Goal: Task Accomplishment & Management: Manage account settings

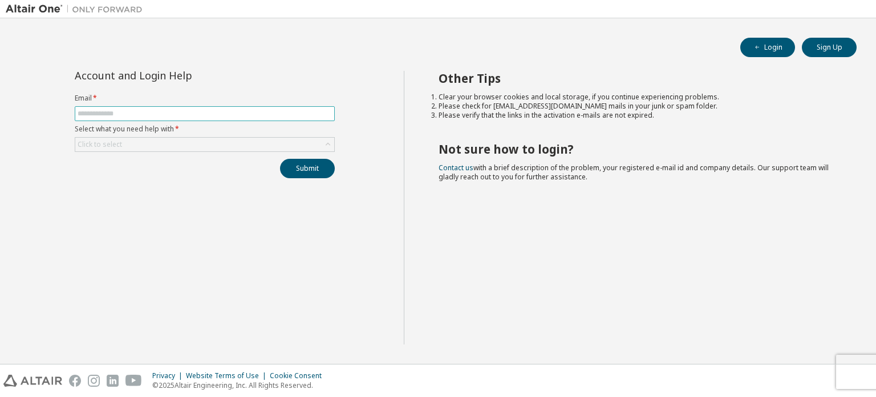
click at [121, 112] on input "text" at bounding box center [205, 113] width 254 height 9
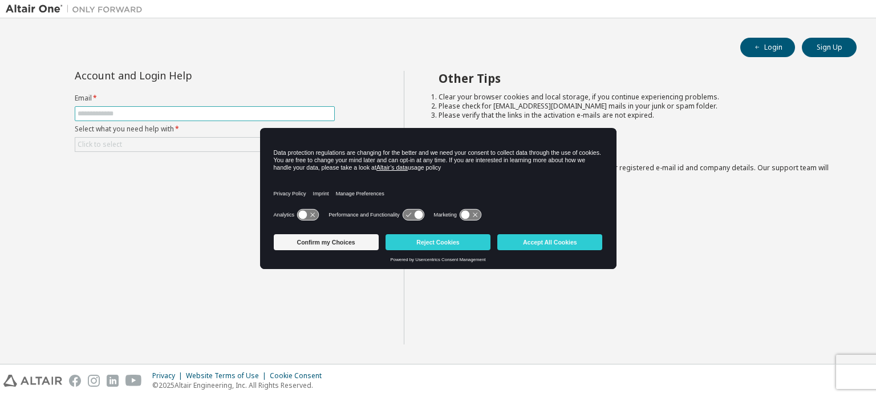
click at [136, 110] on input "text" at bounding box center [205, 113] width 254 height 9
click at [139, 138] on div "Click to select" at bounding box center [204, 145] width 259 height 14
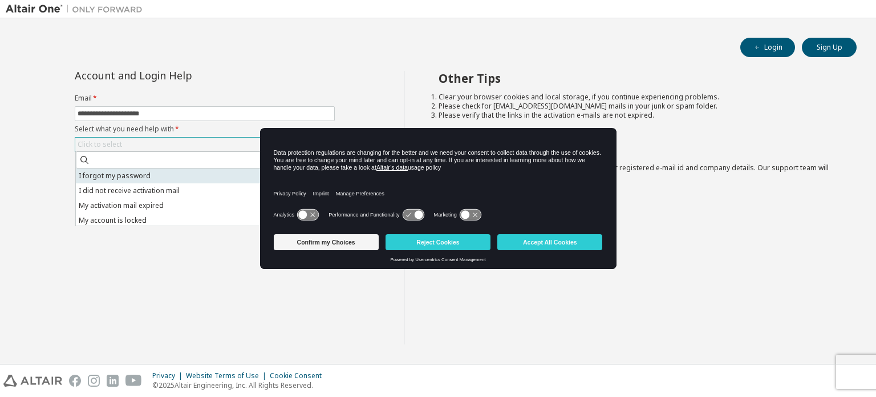
click at [139, 170] on li "I forgot my password" at bounding box center [204, 175] width 257 height 15
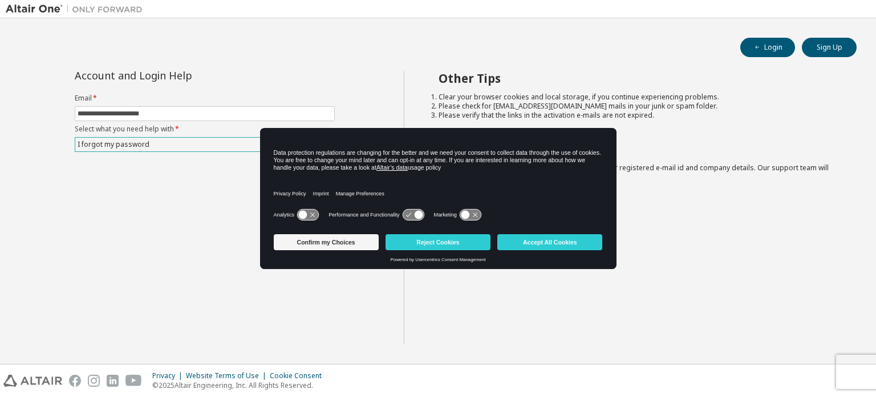
click at [188, 239] on div "**********" at bounding box center [205, 207] width 398 height 273
click at [535, 241] on button "Accept All Cookies" at bounding box center [550, 242] width 105 height 16
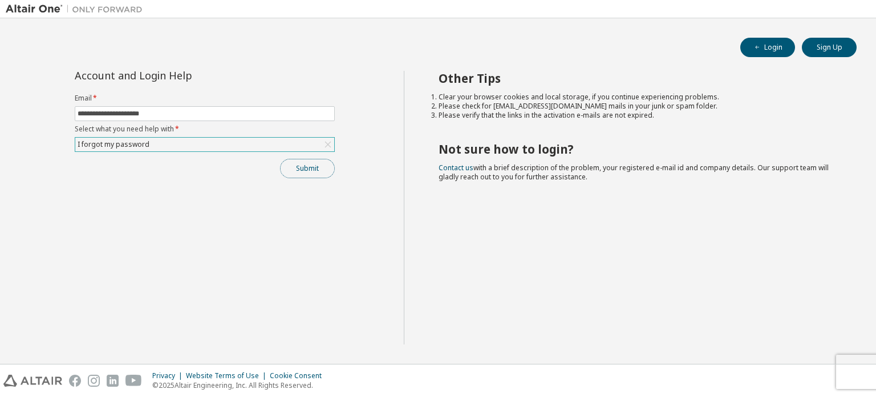
click at [292, 167] on button "Submit" at bounding box center [307, 168] width 55 height 19
click at [312, 162] on button "Submit" at bounding box center [307, 168] width 55 height 19
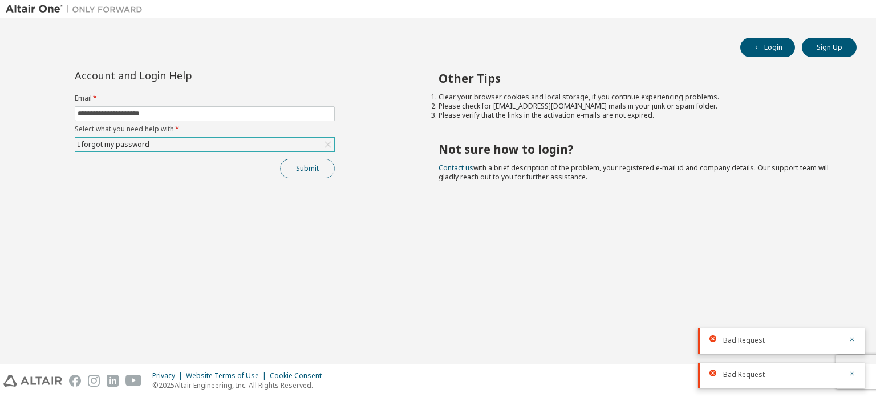
click at [312, 162] on button "Submit" at bounding box center [307, 168] width 55 height 19
click at [306, 168] on button "Submit" at bounding box center [307, 168] width 55 height 19
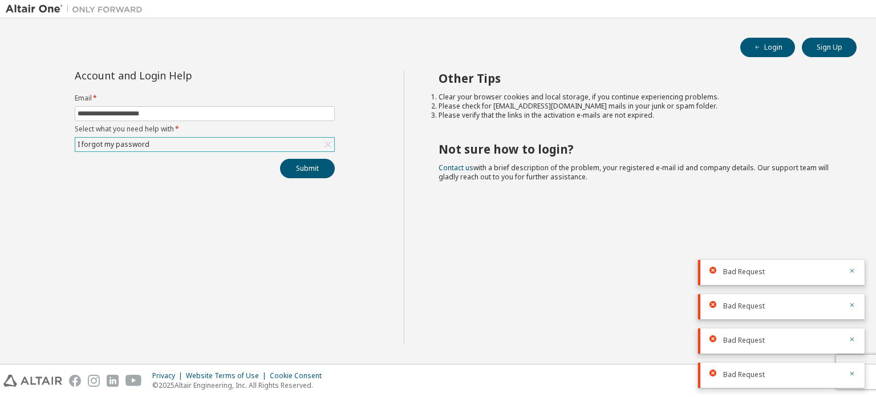
click at [165, 252] on div "**********" at bounding box center [205, 207] width 398 height 273
click at [173, 217] on div "**********" at bounding box center [205, 207] width 398 height 273
click at [185, 114] on input "**********" at bounding box center [205, 113] width 254 height 9
type input "**********"
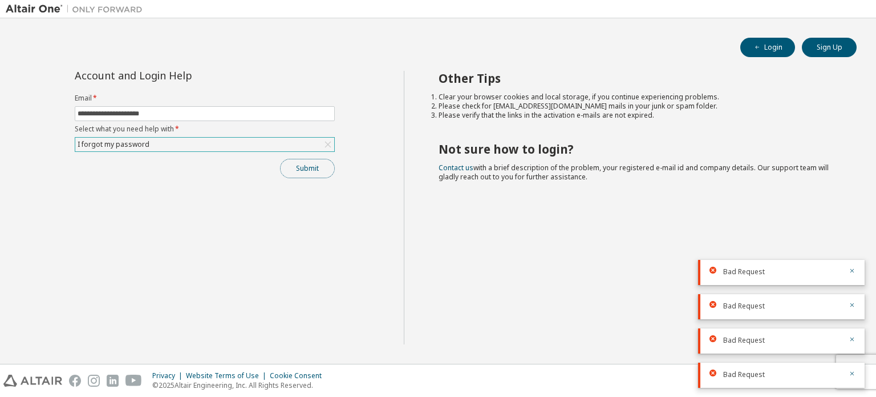
click at [309, 172] on button "Submit" at bounding box center [307, 168] width 55 height 19
click at [584, 143] on h2 "Not sure how to login?" at bounding box center [638, 148] width 398 height 15
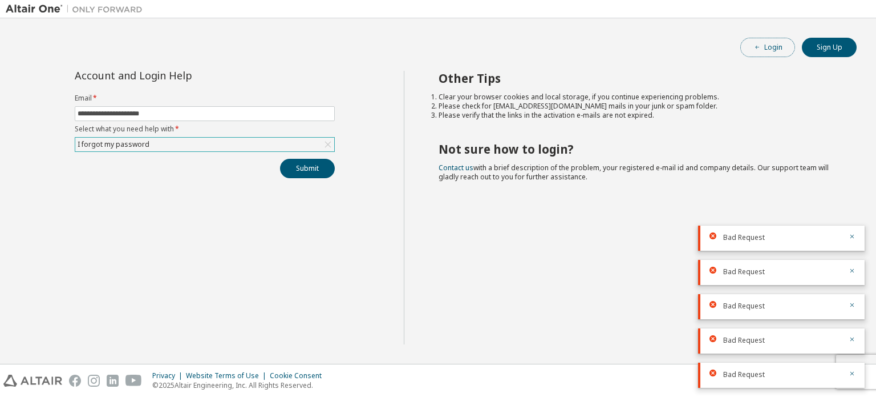
click at [774, 50] on button "Login" at bounding box center [768, 47] width 55 height 19
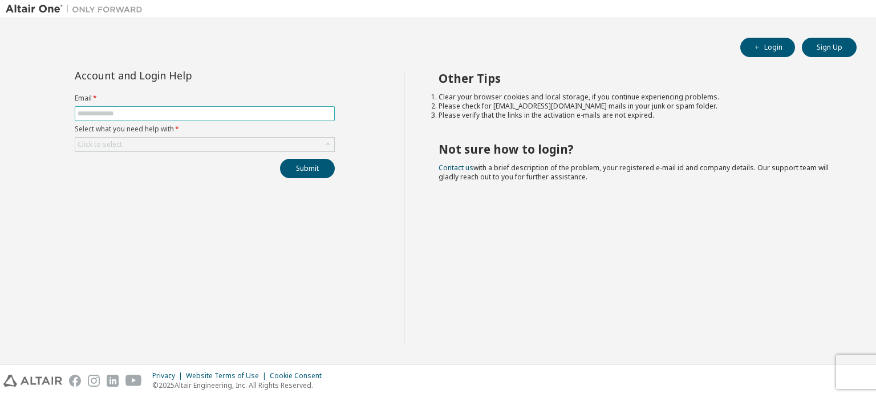
click at [220, 114] on input "text" at bounding box center [205, 113] width 254 height 9
type input "**********"
click at [215, 141] on div "Click to select" at bounding box center [204, 145] width 259 height 14
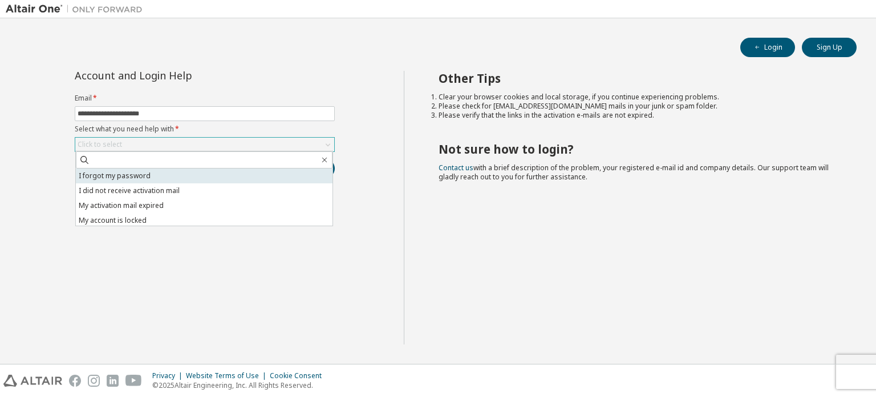
click at [202, 171] on li "I forgot my password" at bounding box center [204, 175] width 257 height 15
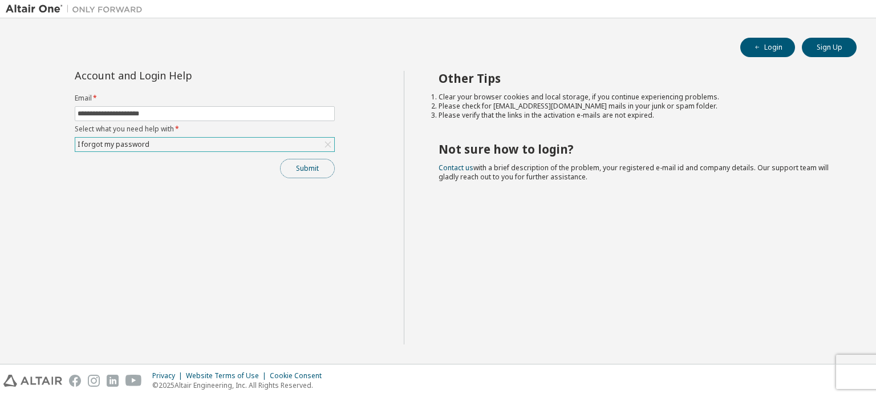
click at [292, 168] on button "Submit" at bounding box center [307, 168] width 55 height 19
click at [293, 168] on button "Submit" at bounding box center [307, 168] width 55 height 19
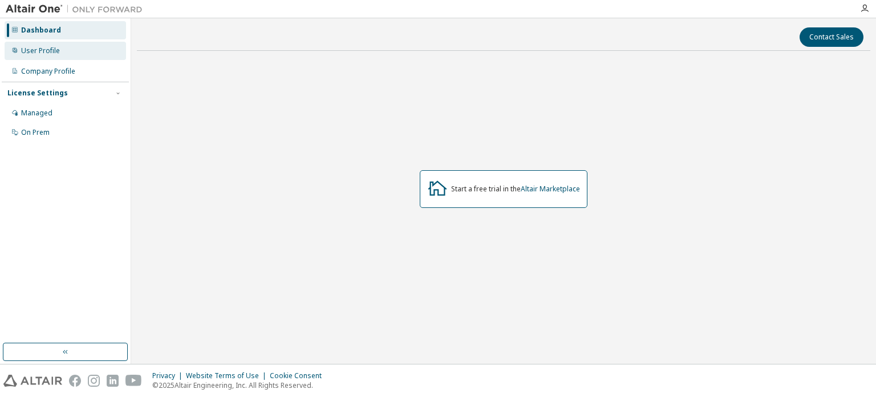
click at [68, 54] on div "User Profile" at bounding box center [66, 51] width 122 height 18
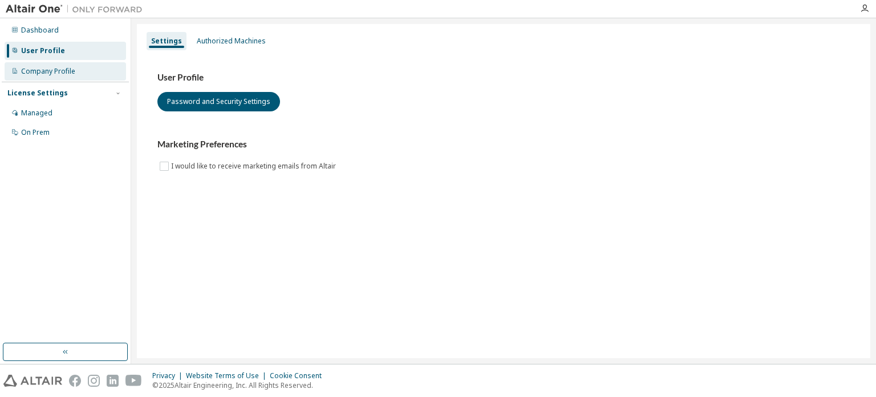
click at [65, 65] on div "Company Profile" at bounding box center [66, 71] width 122 height 18
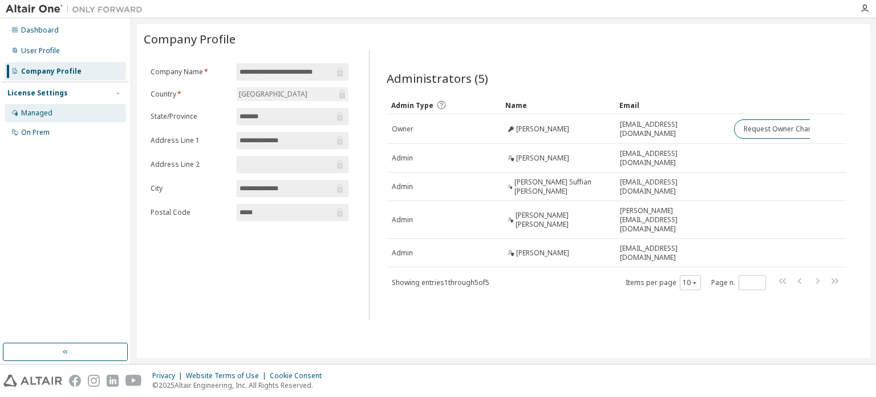
click at [80, 107] on div "Managed" at bounding box center [66, 113] width 122 height 18
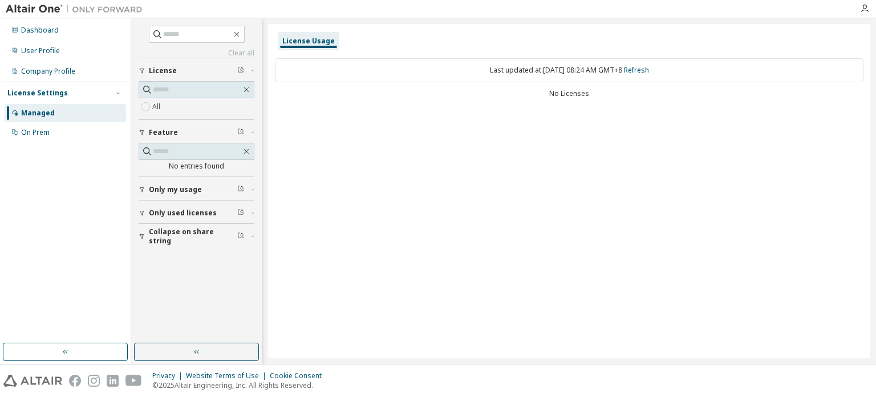
click at [75, 144] on div "Dashboard User Profile Company Profile License Settings Managed On Prem" at bounding box center [65, 180] width 127 height 321
click at [82, 126] on div "On Prem" at bounding box center [66, 132] width 122 height 18
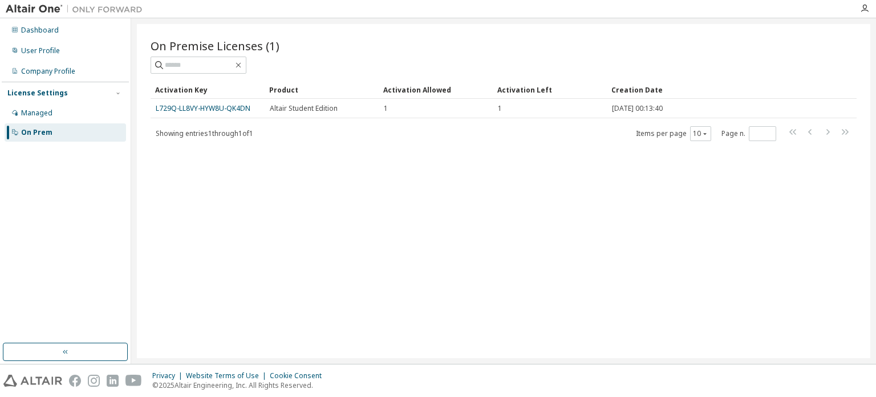
drag, startPoint x: 165, startPoint y: 110, endPoint x: 135, endPoint y: 211, distance: 105.4
click at [135, 215] on div "On Premise Licenses (1) Clear Load Save Save As Field Operator Value Select fil…" at bounding box center [503, 190] width 745 height 345
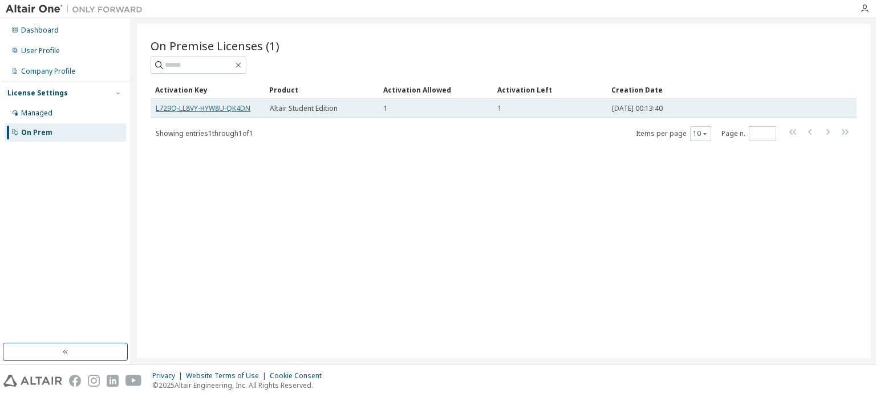
click at [208, 104] on link "L729Q-LL8VY-HYW8U-QK4DN" at bounding box center [203, 108] width 95 height 10
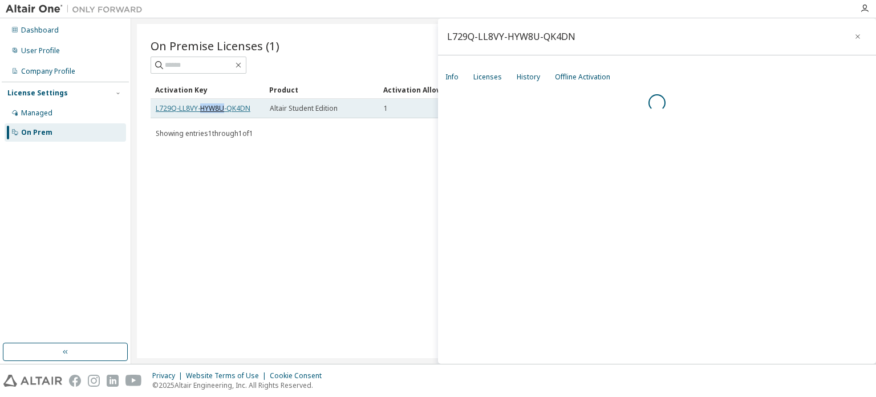
click at [208, 104] on link "L729Q-LL8VY-HYW8U-QK4DN" at bounding box center [203, 108] width 95 height 10
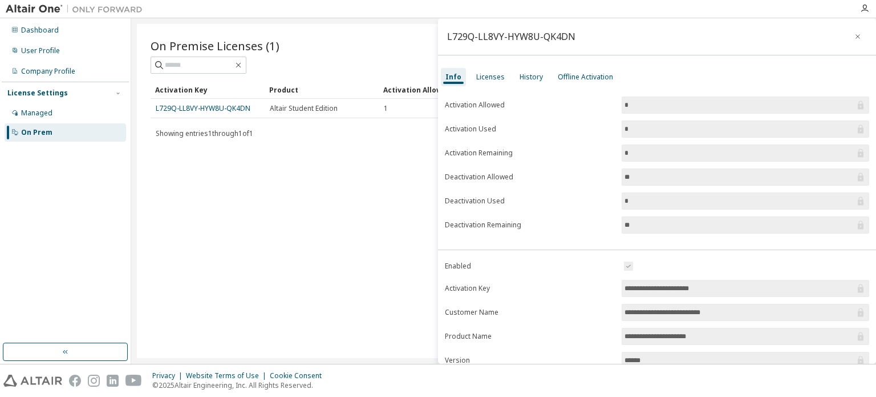
click at [290, 176] on div "On Premise Licenses (1) Clear Load Save Save As Field Operator Value Select fil…" at bounding box center [504, 191] width 734 height 334
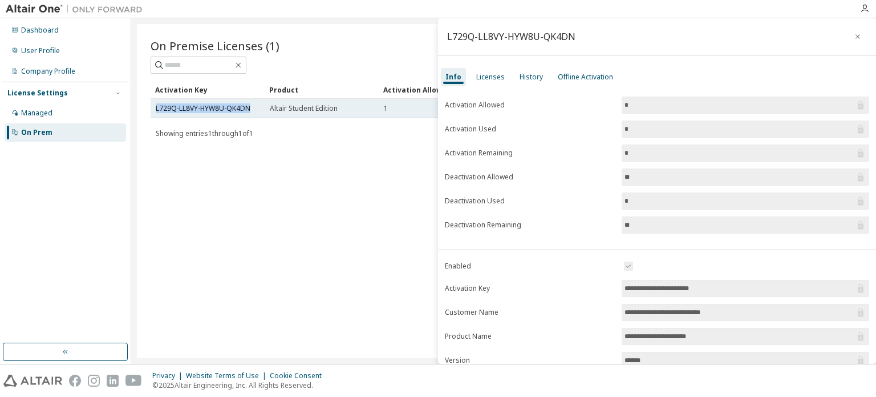
drag, startPoint x: 251, startPoint y: 111, endPoint x: 152, endPoint y: 114, distance: 99.3
click at [152, 114] on td "L729Q-LL8VY-HYW8U-QK4DN" at bounding box center [208, 108] width 114 height 19
copy link "L729Q-LL8VY-HYW8U-QK4DN"
